Goal: Task Accomplishment & Management: Manage account settings

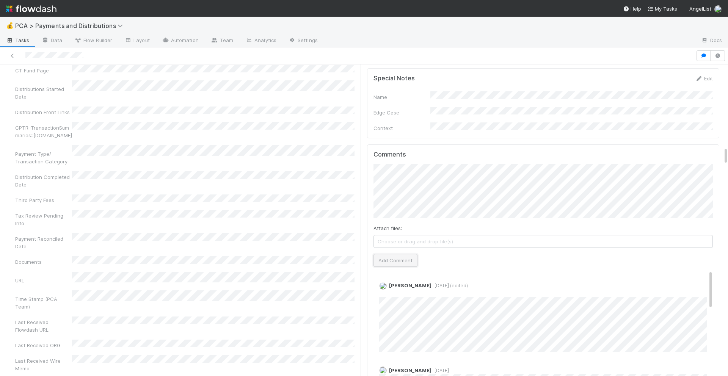
click at [392, 254] on button "Add Comment" at bounding box center [396, 260] width 44 height 13
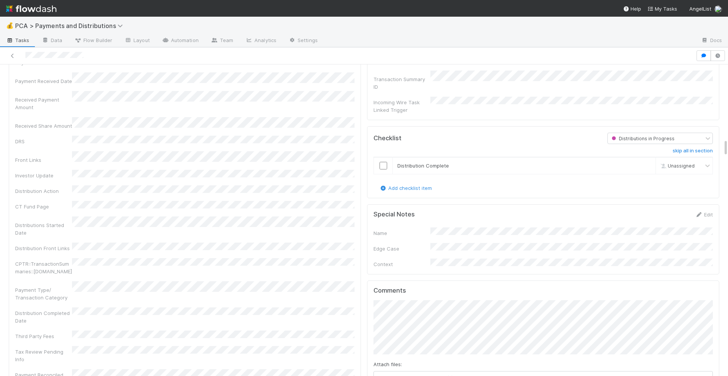
scroll to position [1287, 0]
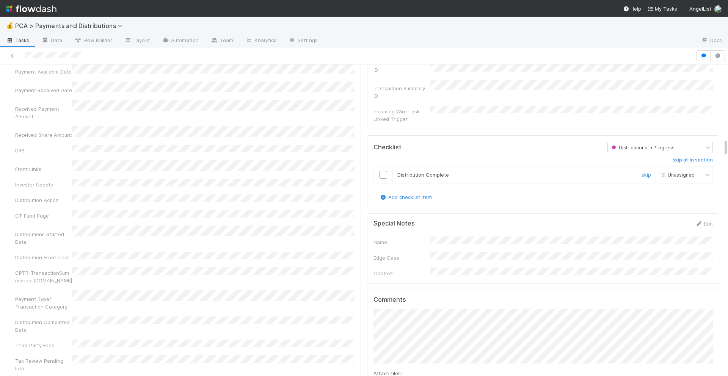
click at [383, 171] on input "checkbox" at bounding box center [384, 175] width 8 height 8
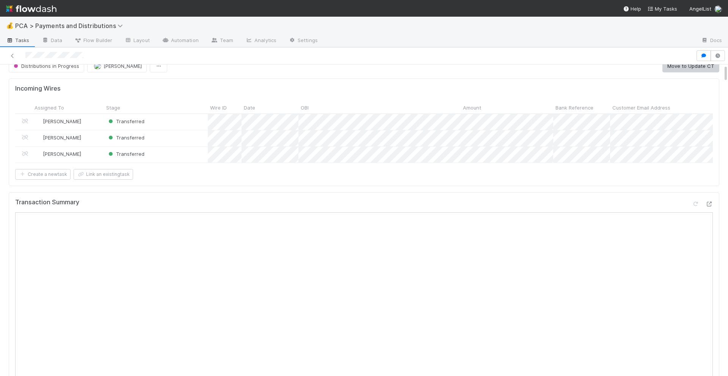
scroll to position [0, 0]
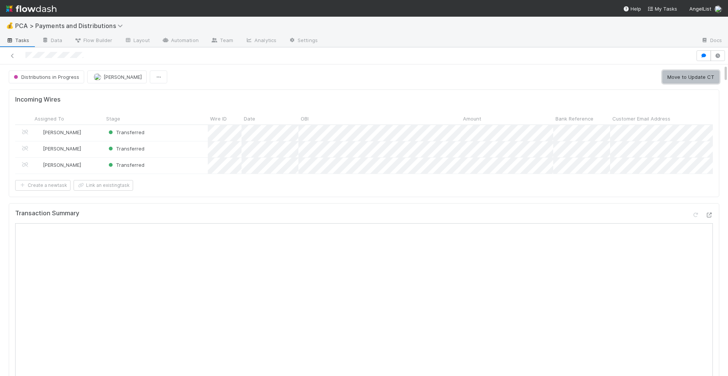
click at [686, 82] on button "Move to Update CT" at bounding box center [690, 77] width 57 height 13
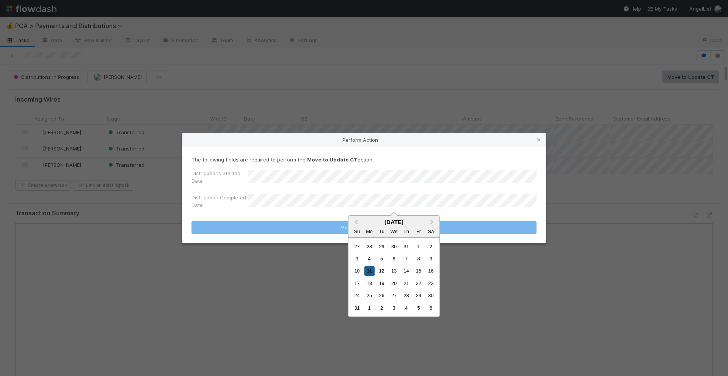
click at [373, 275] on div "11" at bounding box center [369, 271] width 10 height 10
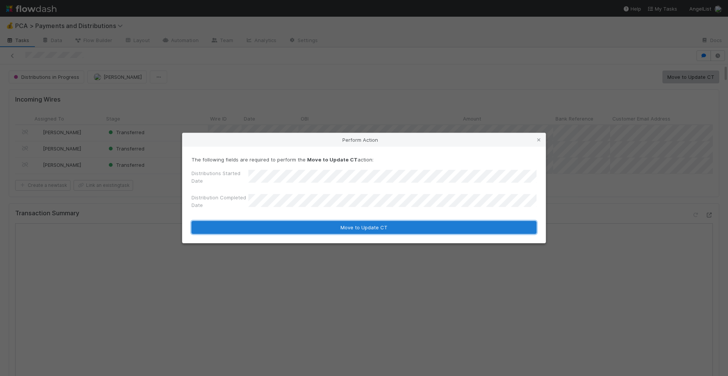
click at [378, 229] on button "Move to Update CT" at bounding box center [364, 227] width 345 height 13
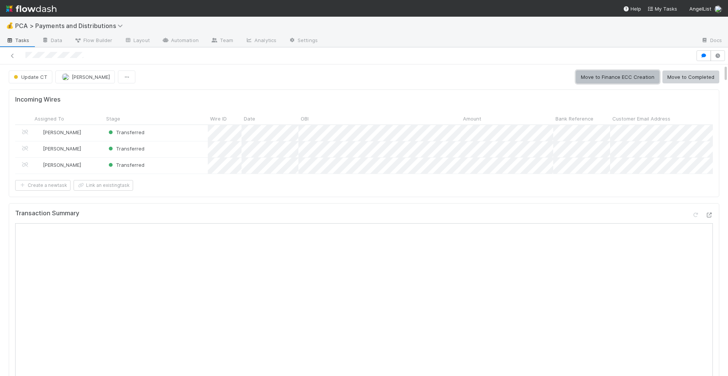
click at [598, 80] on button "Move to Finance ECC Creation" at bounding box center [617, 77] width 83 height 13
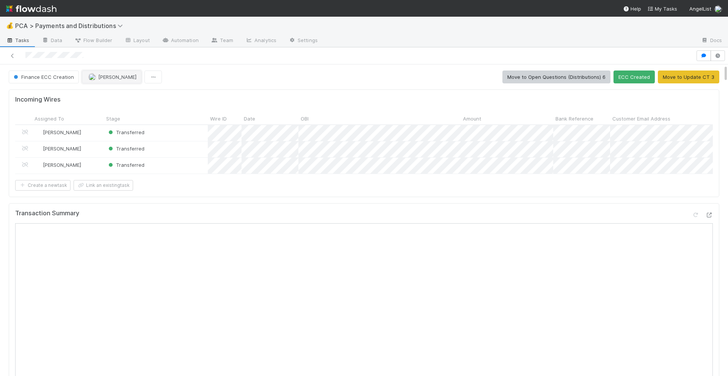
click at [89, 75] on img "button" at bounding box center [92, 77] width 8 height 8
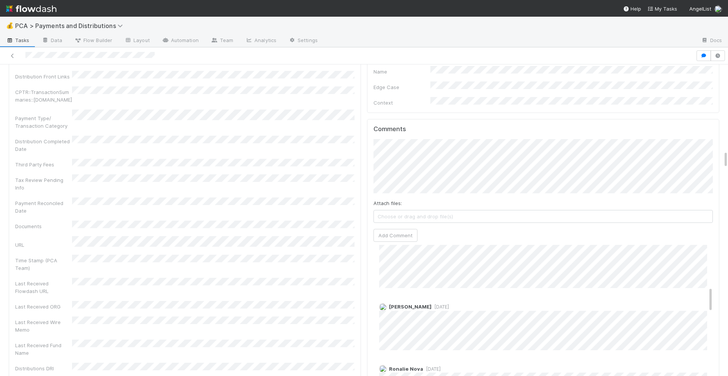
scroll to position [236, 0]
click at [389, 229] on button "Add Comment" at bounding box center [396, 235] width 44 height 13
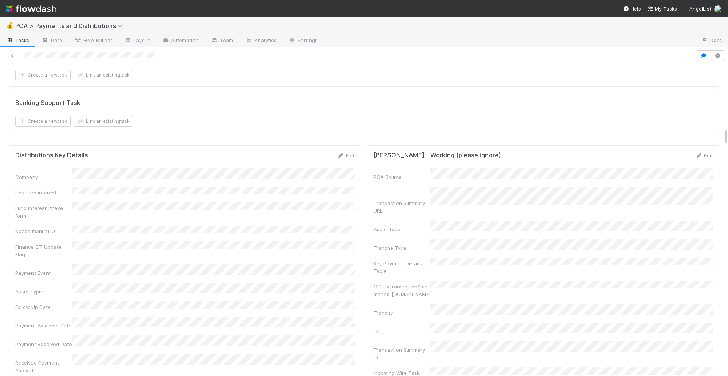
scroll to position [1142, 0]
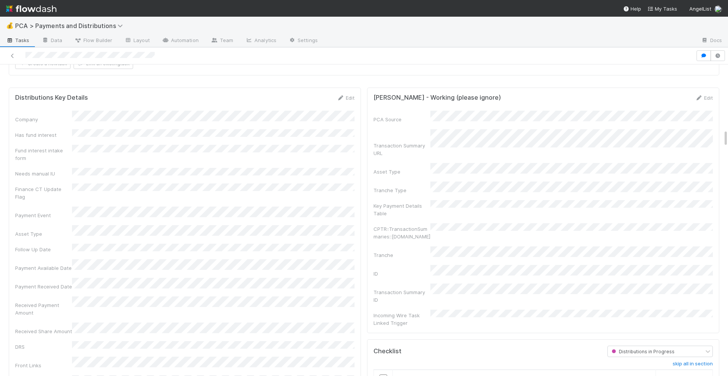
click at [384, 375] on input "checkbox" at bounding box center [384, 379] width 8 height 8
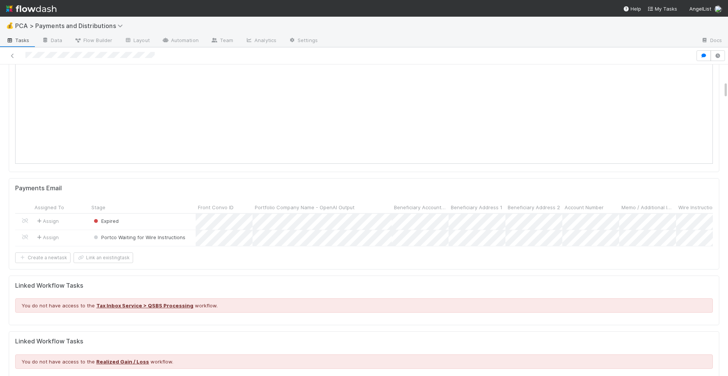
checkbox input "true"
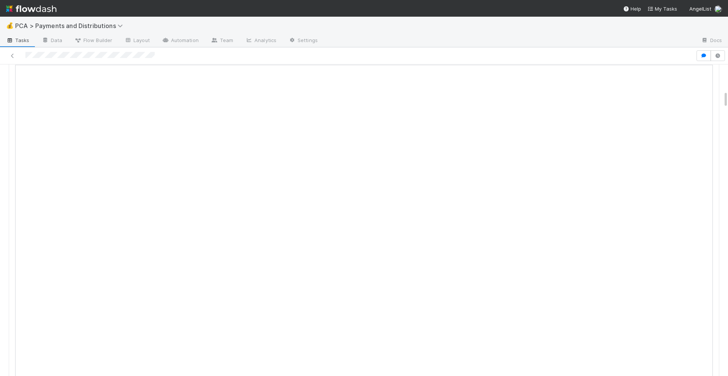
scroll to position [0, 0]
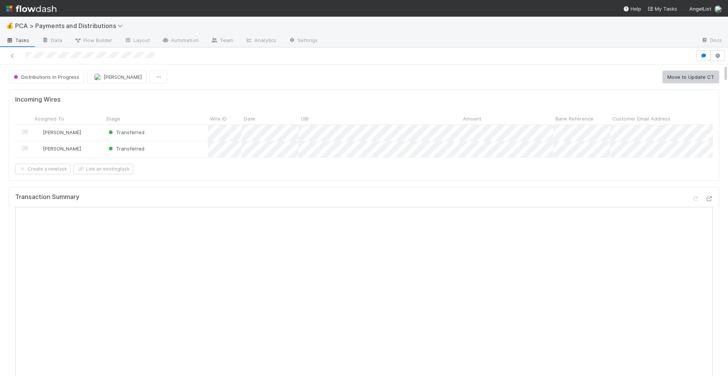
click at [679, 80] on button "Move to Update CT" at bounding box center [690, 77] width 57 height 13
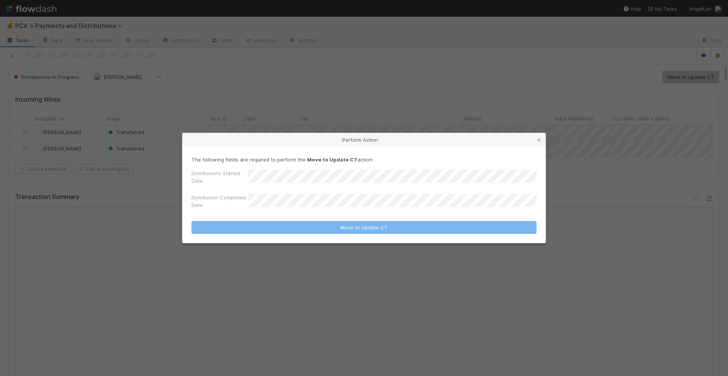
click at [451, 121] on div "Perform Action The following fields are required to perform the Move to Update …" at bounding box center [364, 188] width 728 height 376
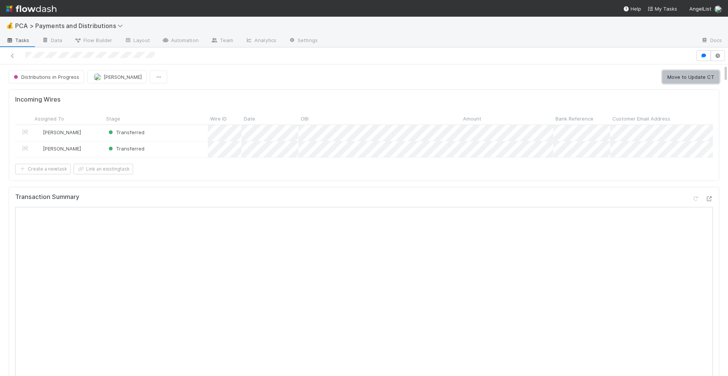
click at [676, 76] on button "Move to Update CT" at bounding box center [690, 77] width 57 height 13
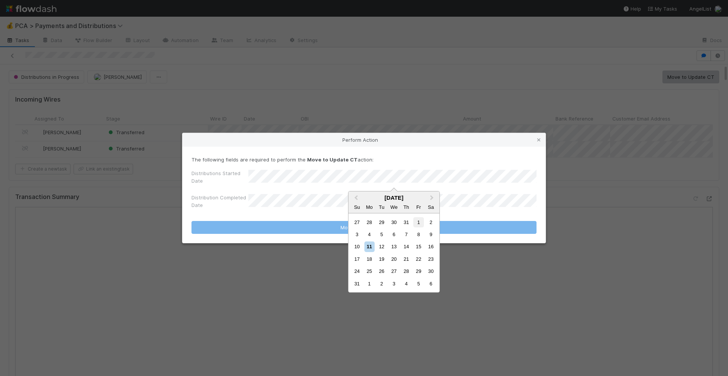
click at [418, 224] on div "1" at bounding box center [418, 222] width 10 height 10
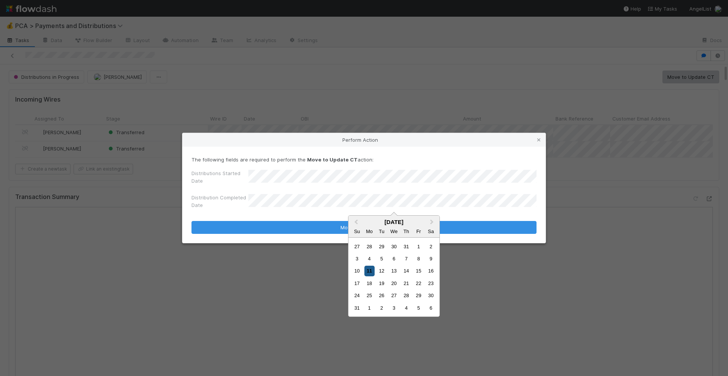
click at [369, 271] on div "11" at bounding box center [369, 271] width 10 height 10
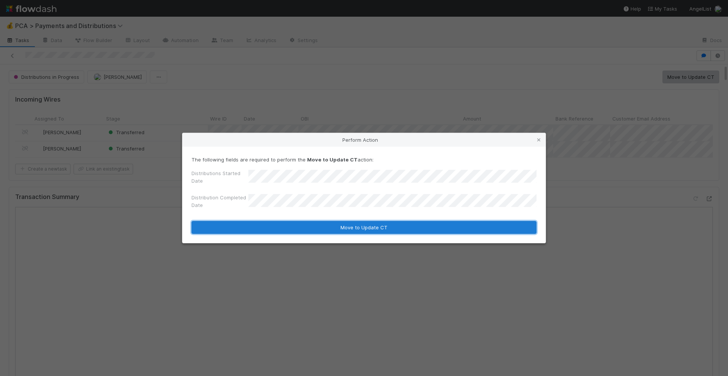
click at [382, 230] on button "Move to Update CT" at bounding box center [364, 227] width 345 height 13
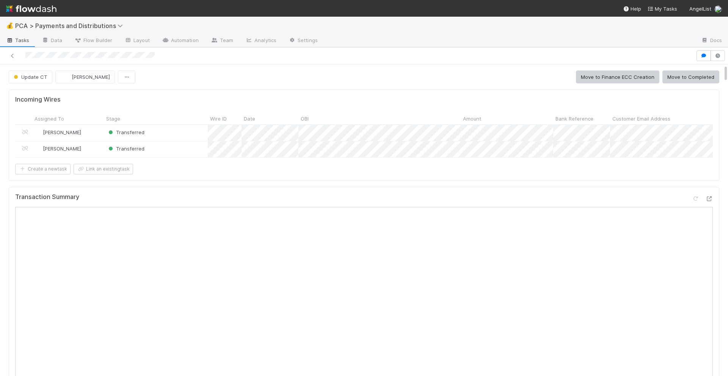
scroll to position [786, 0]
click at [688, 82] on button "Move to Completed" at bounding box center [690, 77] width 57 height 13
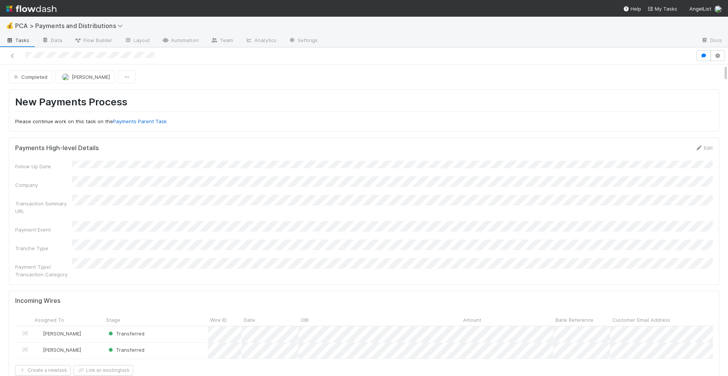
scroll to position [772, 0]
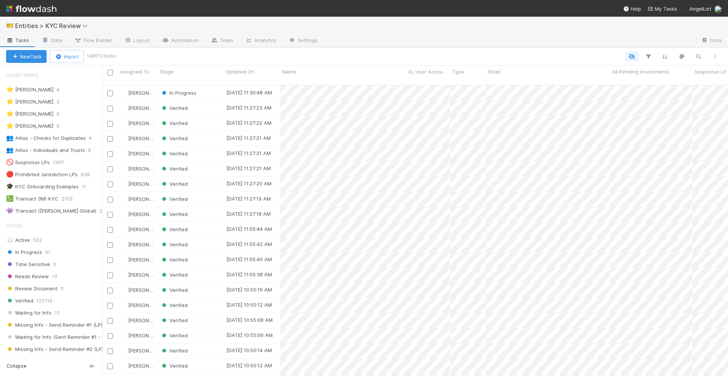
scroll to position [0, 0]
click at [699, 57] on icon "button" at bounding box center [699, 56] width 8 height 7
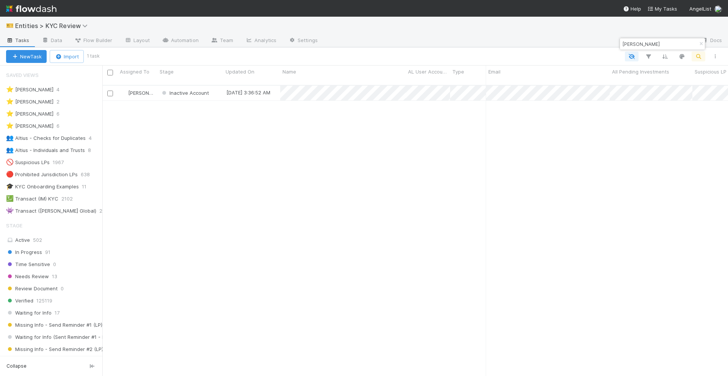
scroll to position [297, 626]
type input "denis ivanov"
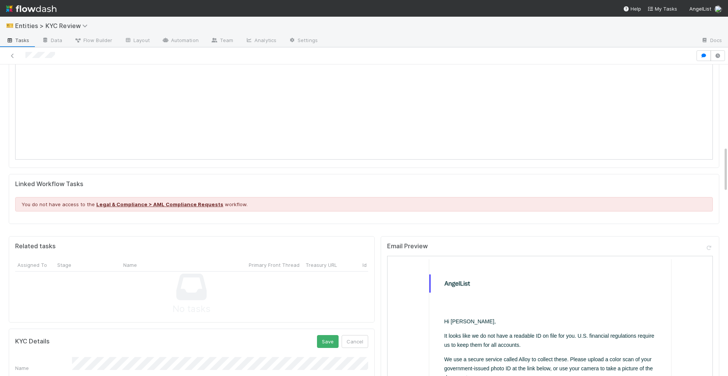
scroll to position [300, 0]
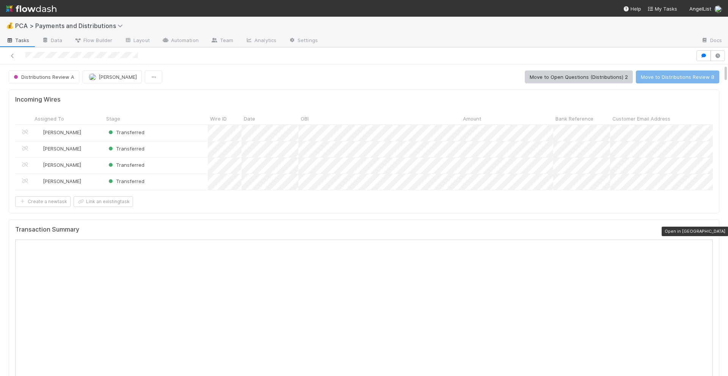
click at [709, 230] on icon at bounding box center [709, 231] width 8 height 5
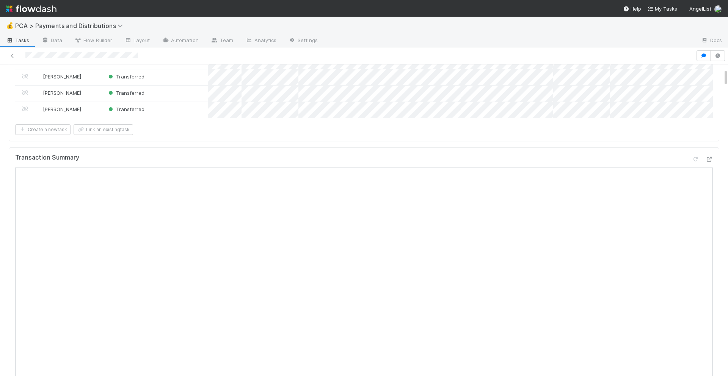
scroll to position [72, 0]
click at [710, 157] on icon at bounding box center [709, 159] width 8 height 5
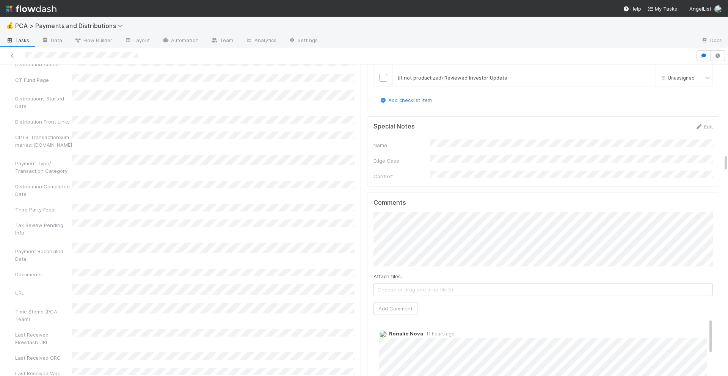
scroll to position [1553, 0]
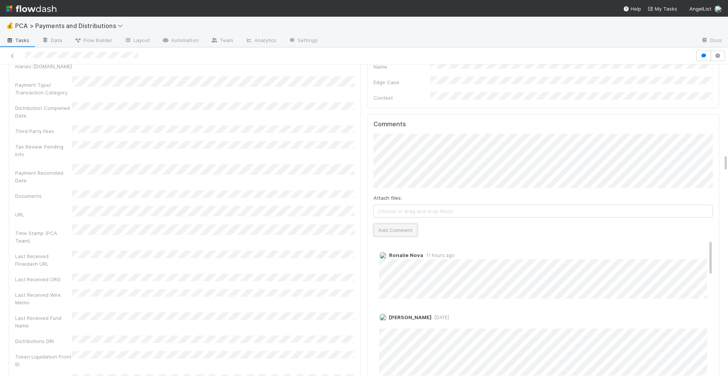
click at [399, 224] on button "Add Comment" at bounding box center [396, 230] width 44 height 13
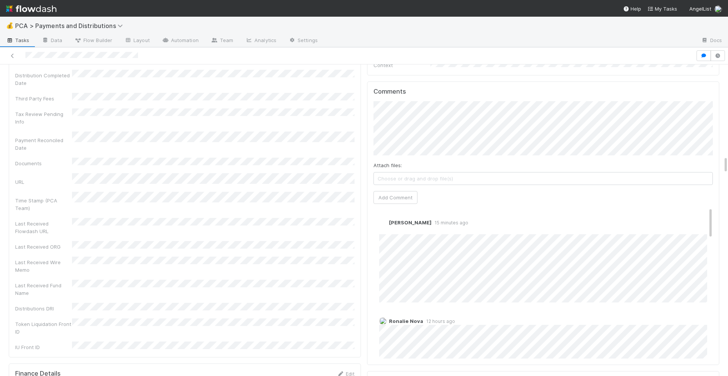
scroll to position [1581, 0]
click at [388, 232] on link "Edit" at bounding box center [389, 235] width 9 height 6
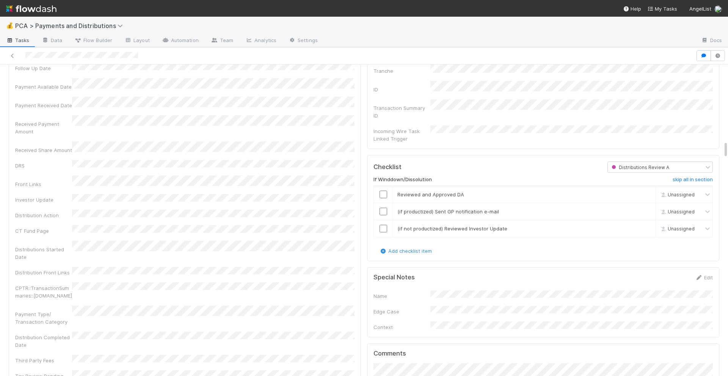
scroll to position [1314, 0]
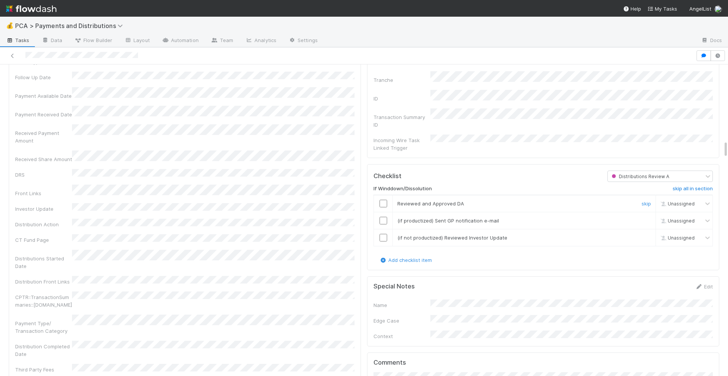
click at [383, 200] on input "checkbox" at bounding box center [384, 204] width 8 height 8
click at [385, 217] on input "checkbox" at bounding box center [384, 221] width 8 height 8
click at [385, 234] on input "checkbox" at bounding box center [384, 238] width 8 height 8
click at [385, 200] on input "checkbox" at bounding box center [384, 204] width 8 height 8
click at [384, 217] on input "checkbox" at bounding box center [384, 221] width 8 height 8
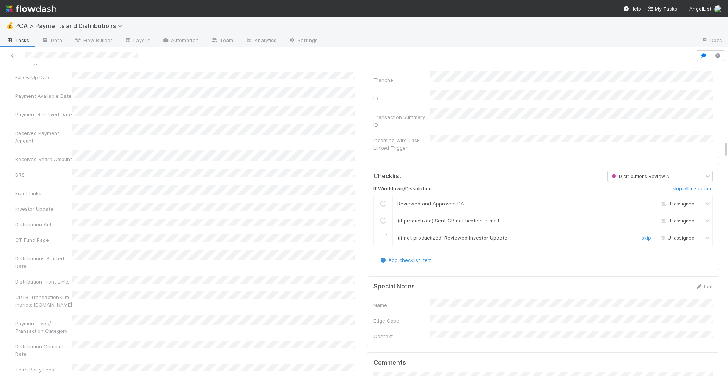
click at [384, 234] on input "checkbox" at bounding box center [384, 238] width 8 height 8
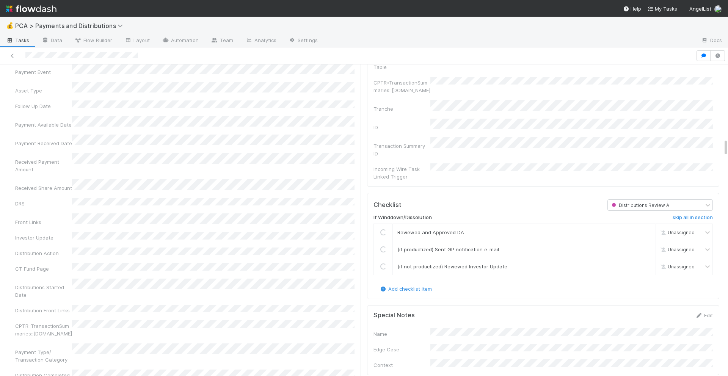
scroll to position [1285, 0]
click at [310, 279] on div "Distributions Started Date" at bounding box center [184, 289] width 339 height 20
checkbox input "true"
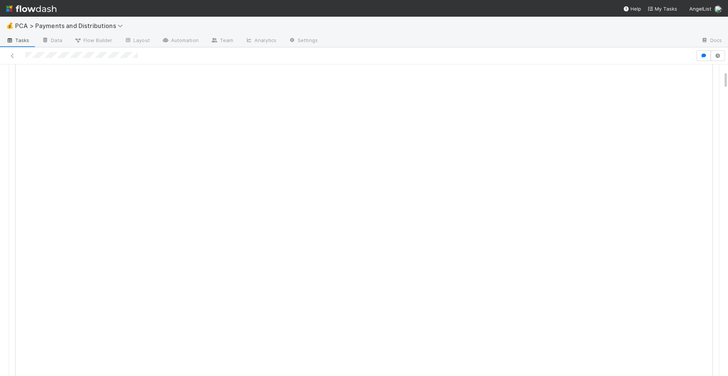
scroll to position [0, 0]
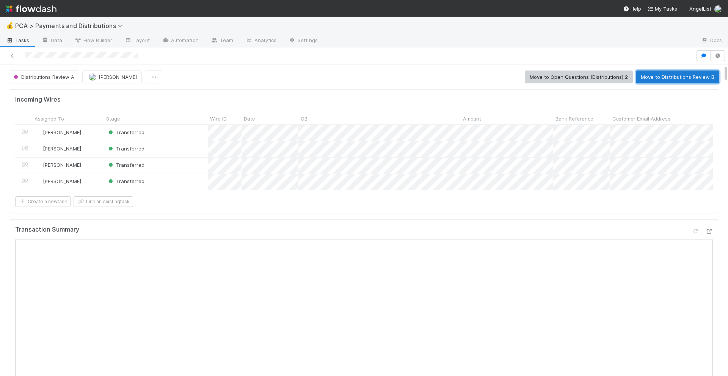
click at [664, 72] on button "Move to Distributions Review B" at bounding box center [677, 77] width 83 height 13
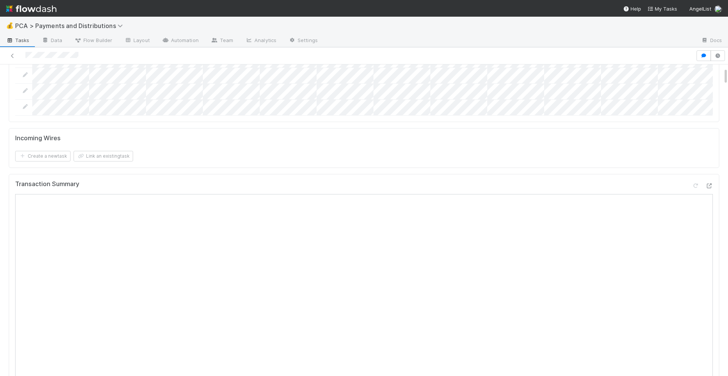
scroll to position [212, 0]
click at [711, 170] on icon at bounding box center [709, 169] width 8 height 5
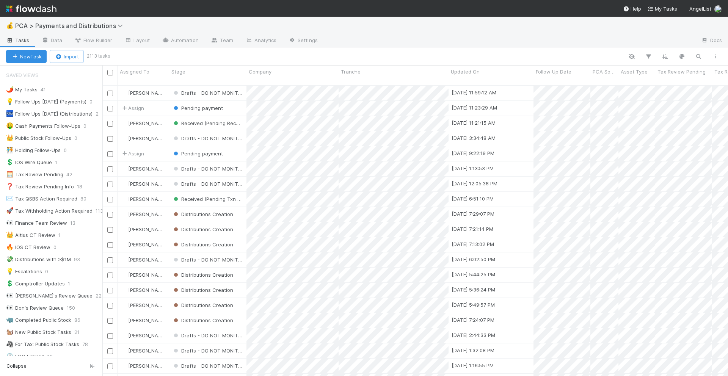
scroll to position [297, 626]
click at [698, 57] on icon "button" at bounding box center [699, 56] width 8 height 7
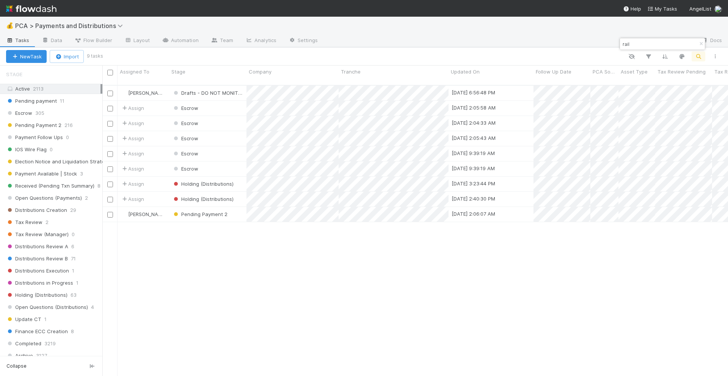
scroll to position [309, 0]
click at [631, 42] on input "rail" at bounding box center [659, 43] width 76 height 9
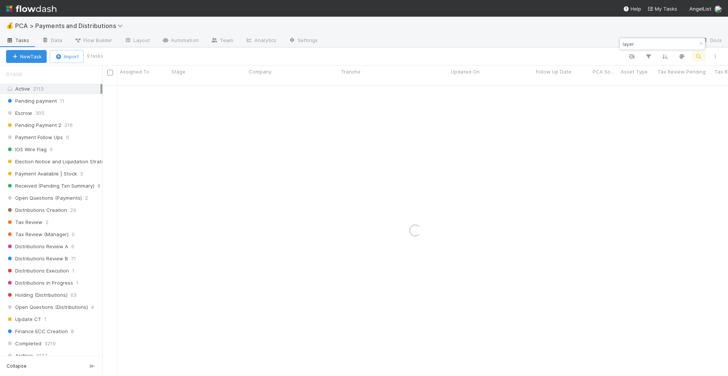
type input "layer"
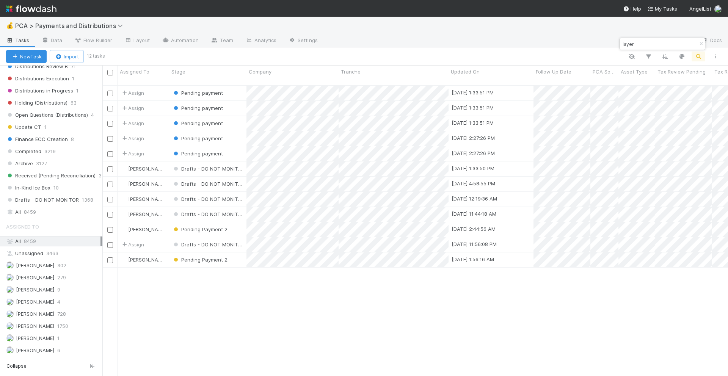
scroll to position [511, 0]
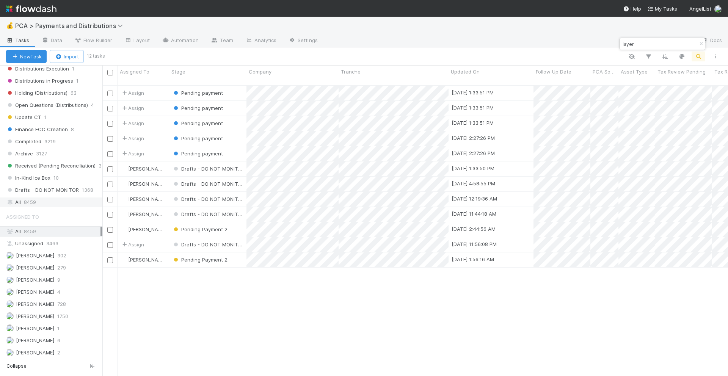
click at [42, 204] on div "All 8459" at bounding box center [53, 202] width 94 height 9
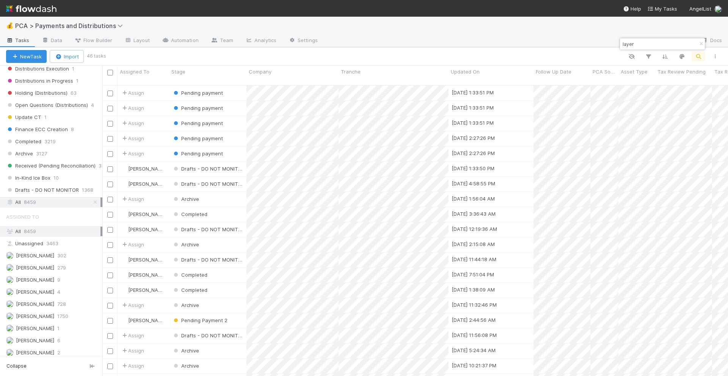
scroll to position [511, 0]
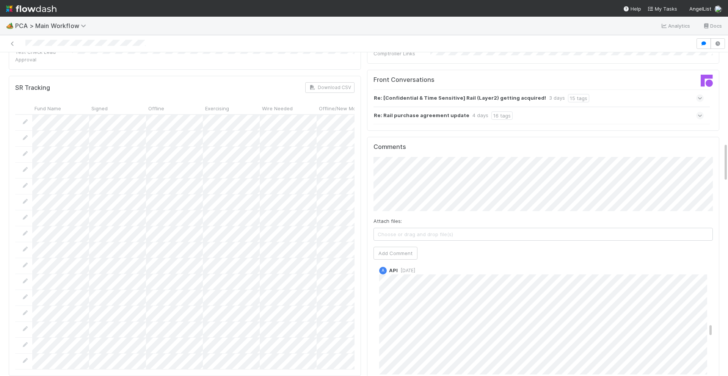
scroll to position [1343, 0]
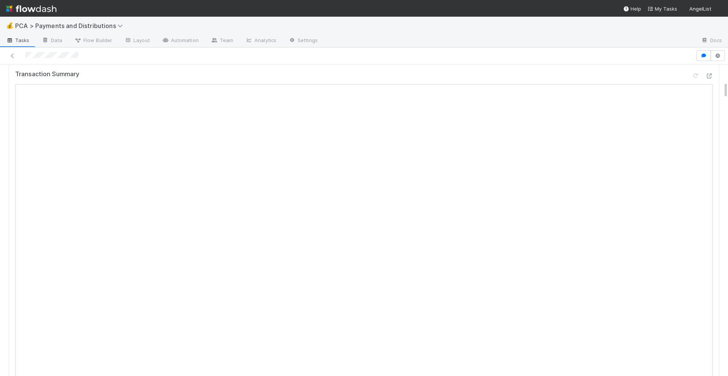
scroll to position [294, 0]
click at [710, 85] on icon at bounding box center [709, 87] width 8 height 5
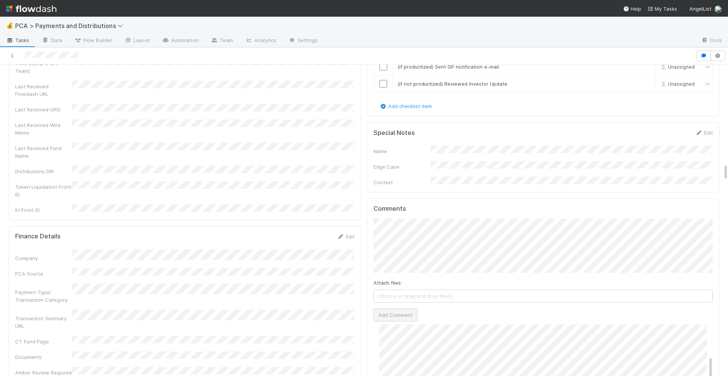
scroll to position [0, 0]
click at [397, 309] on button "Add Comment" at bounding box center [396, 315] width 44 height 13
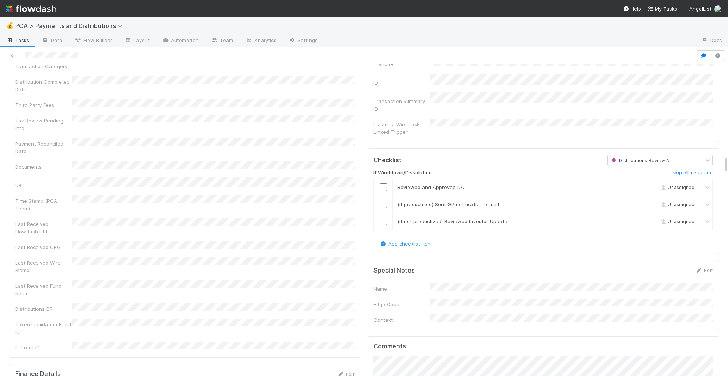
scroll to position [1654, 0]
click at [381, 185] on input "checkbox" at bounding box center [384, 189] width 8 height 8
click at [382, 203] on input "checkbox" at bounding box center [384, 207] width 8 height 8
click at [382, 220] on input "checkbox" at bounding box center [384, 224] width 8 height 8
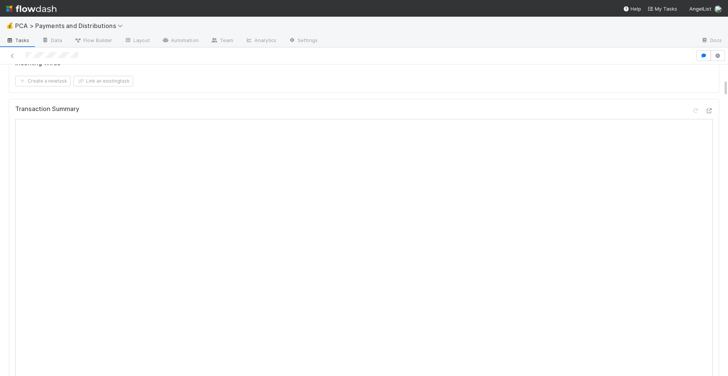
scroll to position [0, 0]
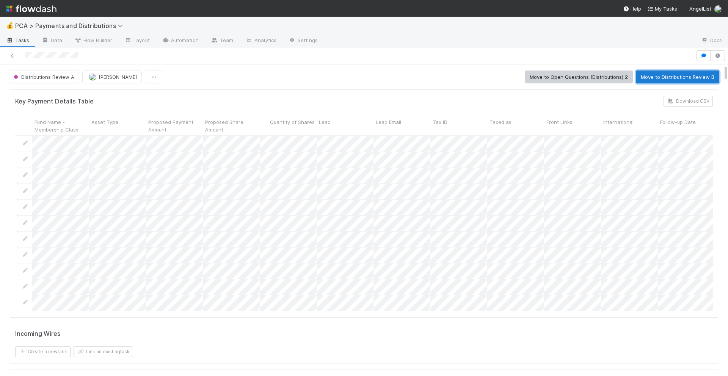
click at [686, 79] on button "Move to Distributions Review B" at bounding box center [677, 77] width 83 height 13
